Goal: Transaction & Acquisition: Purchase product/service

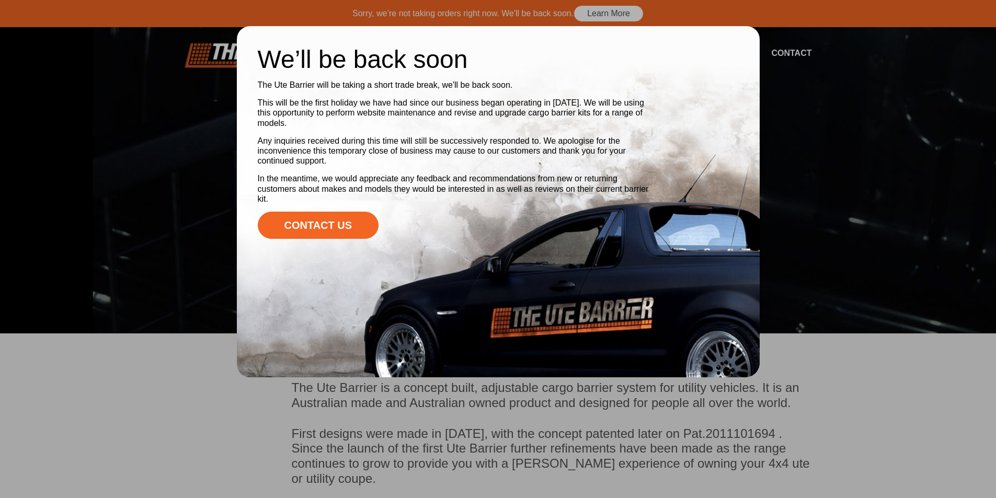
click at [794, 128] on div at bounding box center [498, 249] width 996 height 498
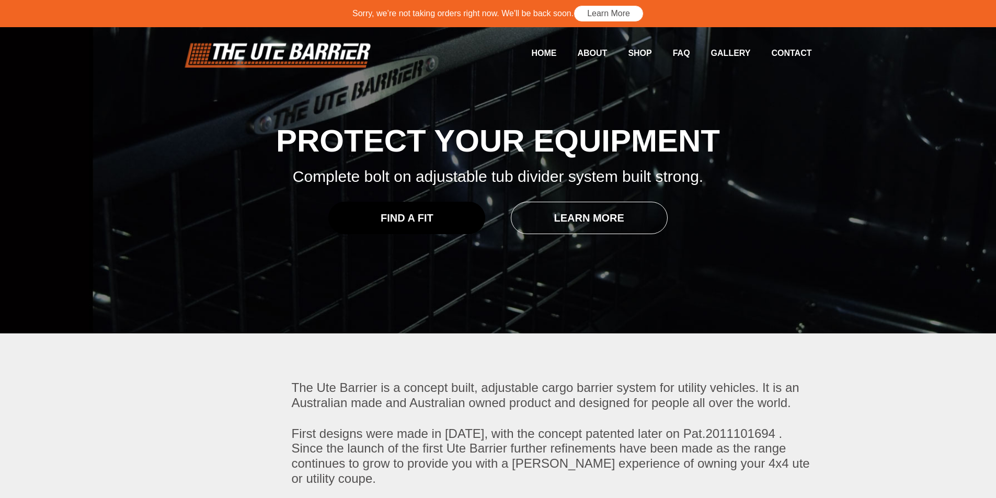
click at [458, 210] on link "Find a Fit" at bounding box center [406, 218] width 157 height 32
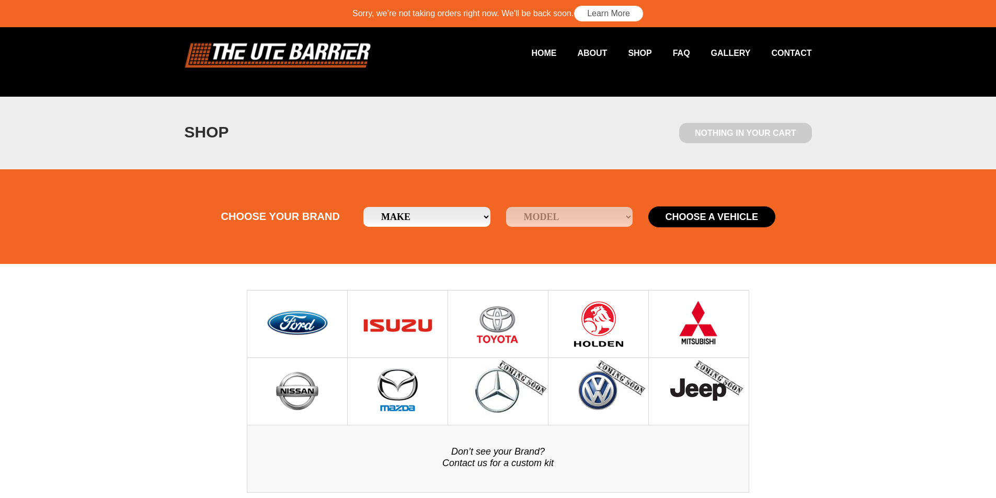
click at [463, 211] on select "Make Ford Holden Isuzu Mazda Mitsubishi Nissan Toyota" at bounding box center [427, 217] width 127 height 20
select select "15"
click at [364, 207] on select "Make Ford Holden Isuzu Mazda Mitsubishi Nissan Toyota" at bounding box center [427, 217] width 127 height 20
click at [548, 221] on select "Model Falcon Ute Ranger" at bounding box center [569, 217] width 127 height 20
select select "/ford/ranger"
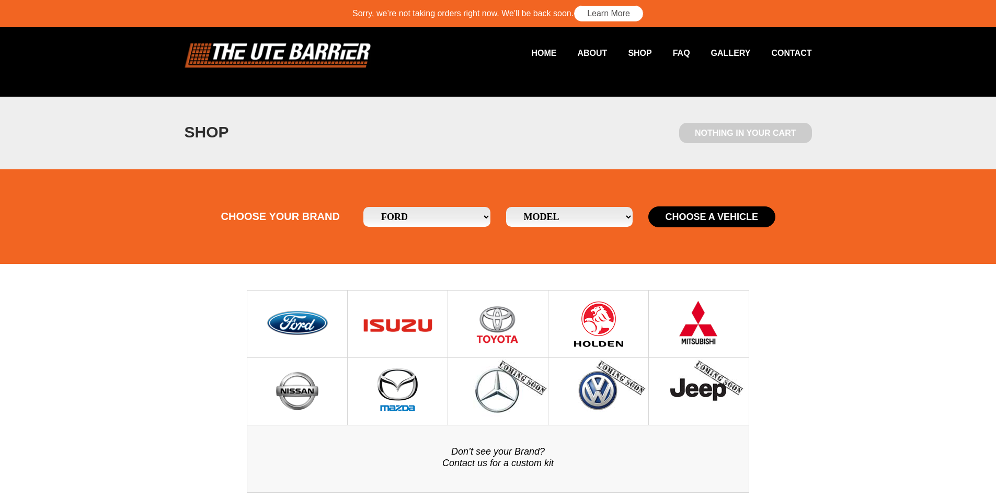
click at [506, 207] on select "Model Falcon Ute Ranger" at bounding box center [569, 217] width 127 height 20
click at [704, 222] on button "Choose a Vehicle" at bounding box center [712, 217] width 127 height 21
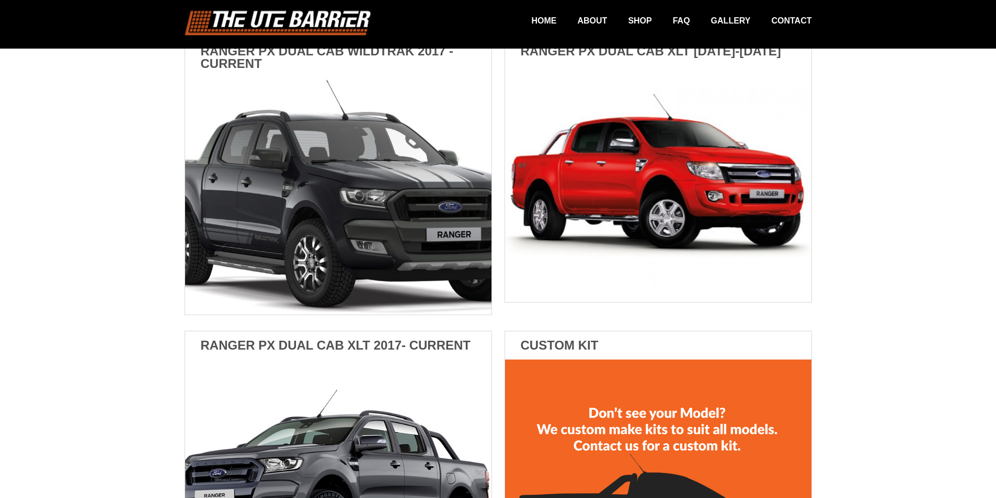
scroll to position [732, 0]
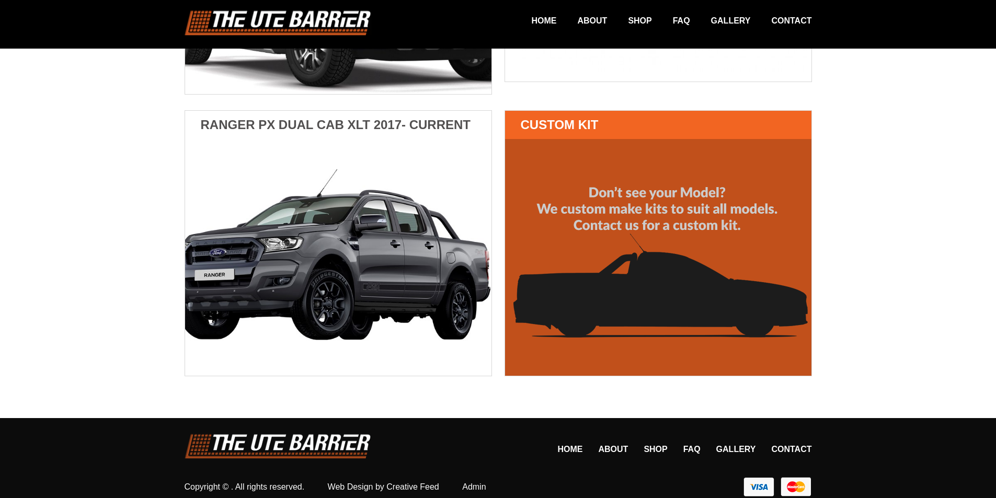
click at [673, 197] on img at bounding box center [658, 257] width 307 height 237
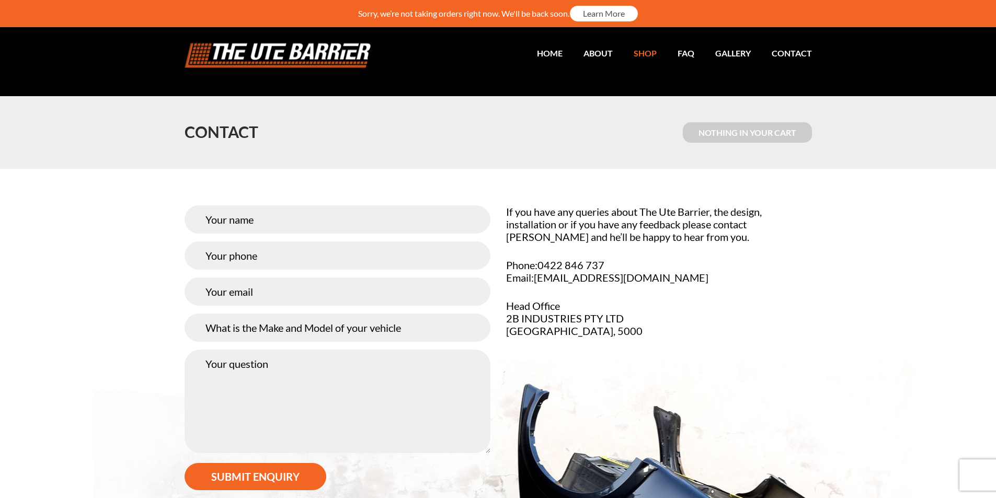
click at [656, 59] on link "Shop" at bounding box center [635, 53] width 44 height 20
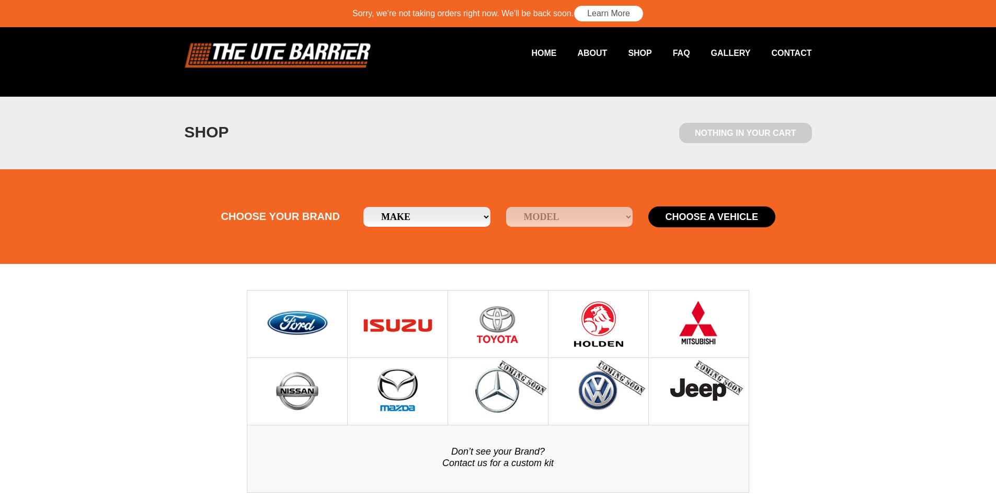
click at [323, 323] on img at bounding box center [297, 324] width 65 height 67
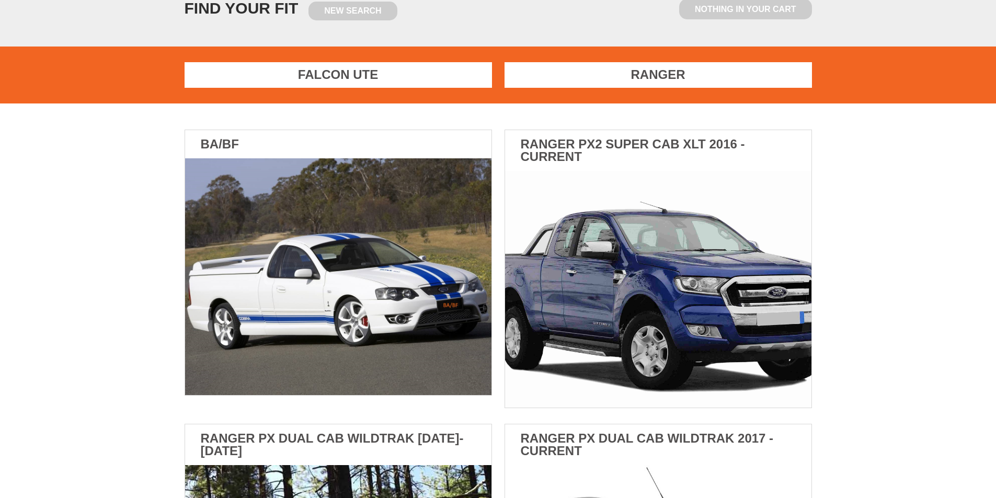
scroll to position [209, 0]
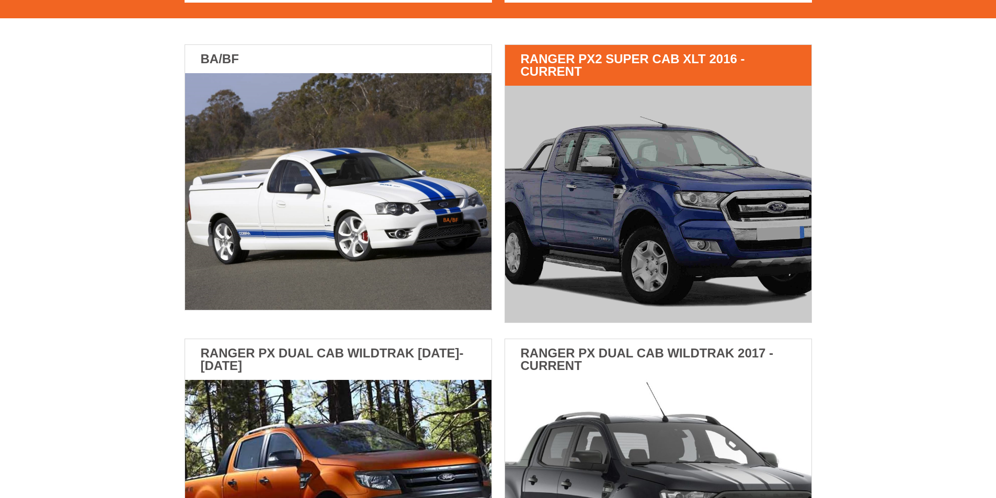
click at [612, 236] on img at bounding box center [658, 204] width 307 height 237
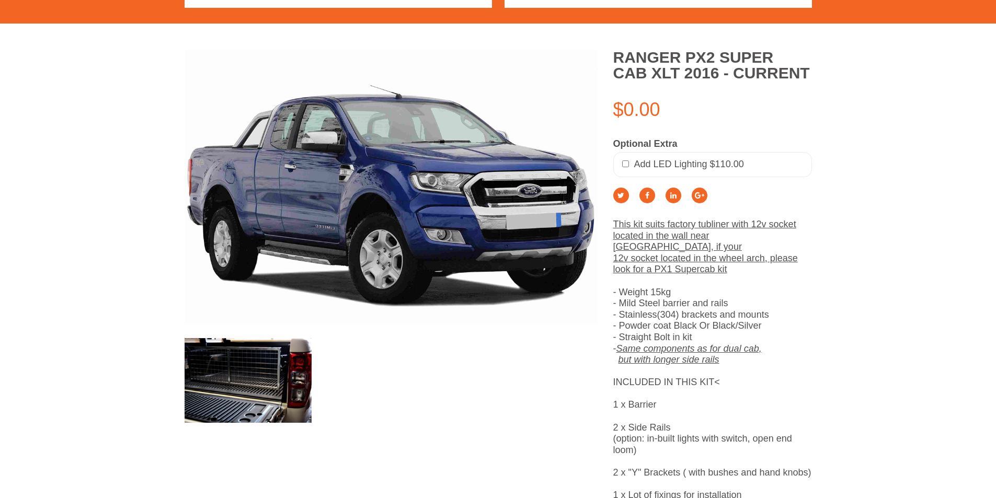
scroll to position [209, 0]
